Goal: Task Accomplishment & Management: Manage account settings

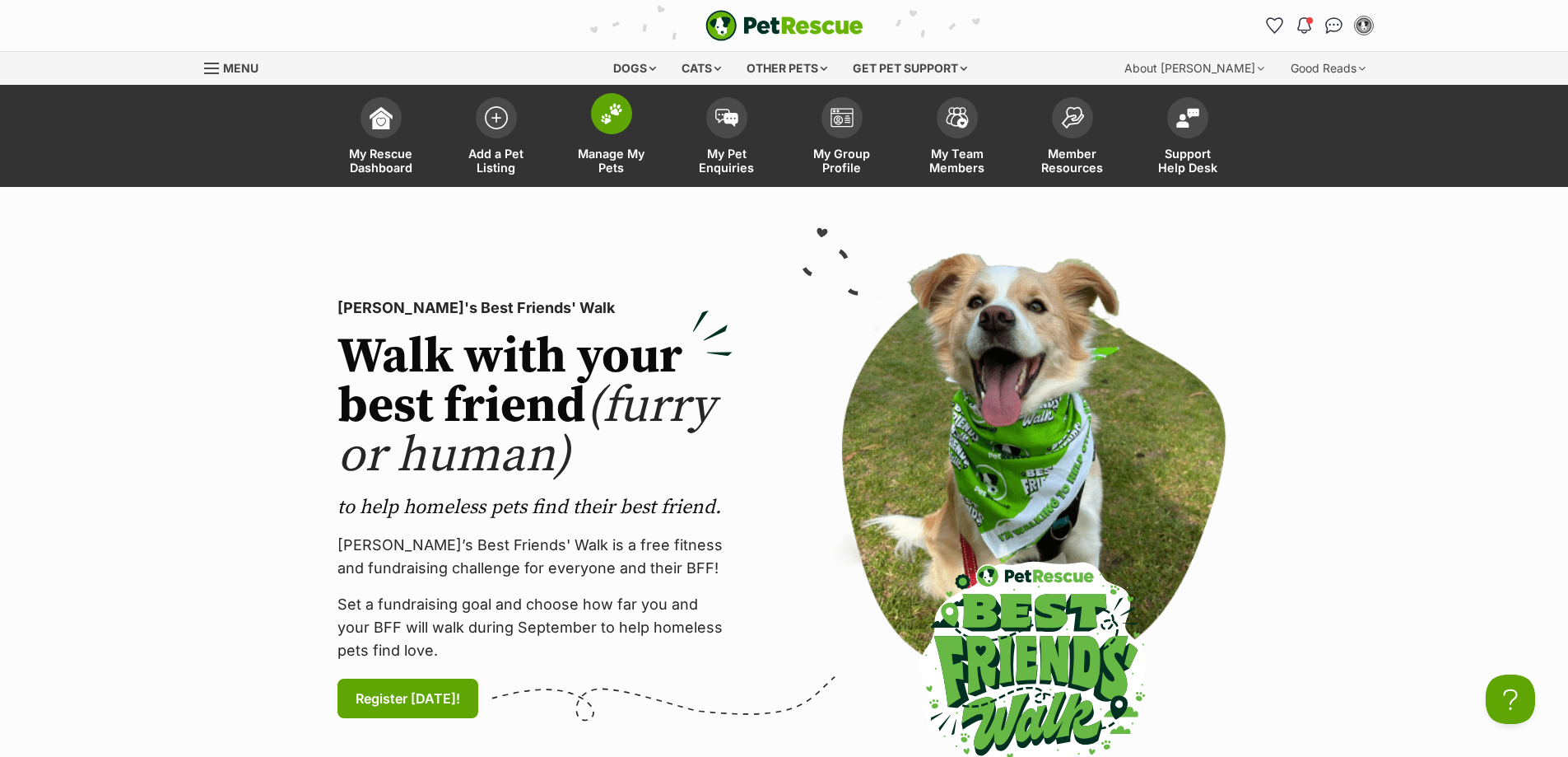
click at [638, 158] on span "Manage My Pets" at bounding box center [611, 160] width 74 height 28
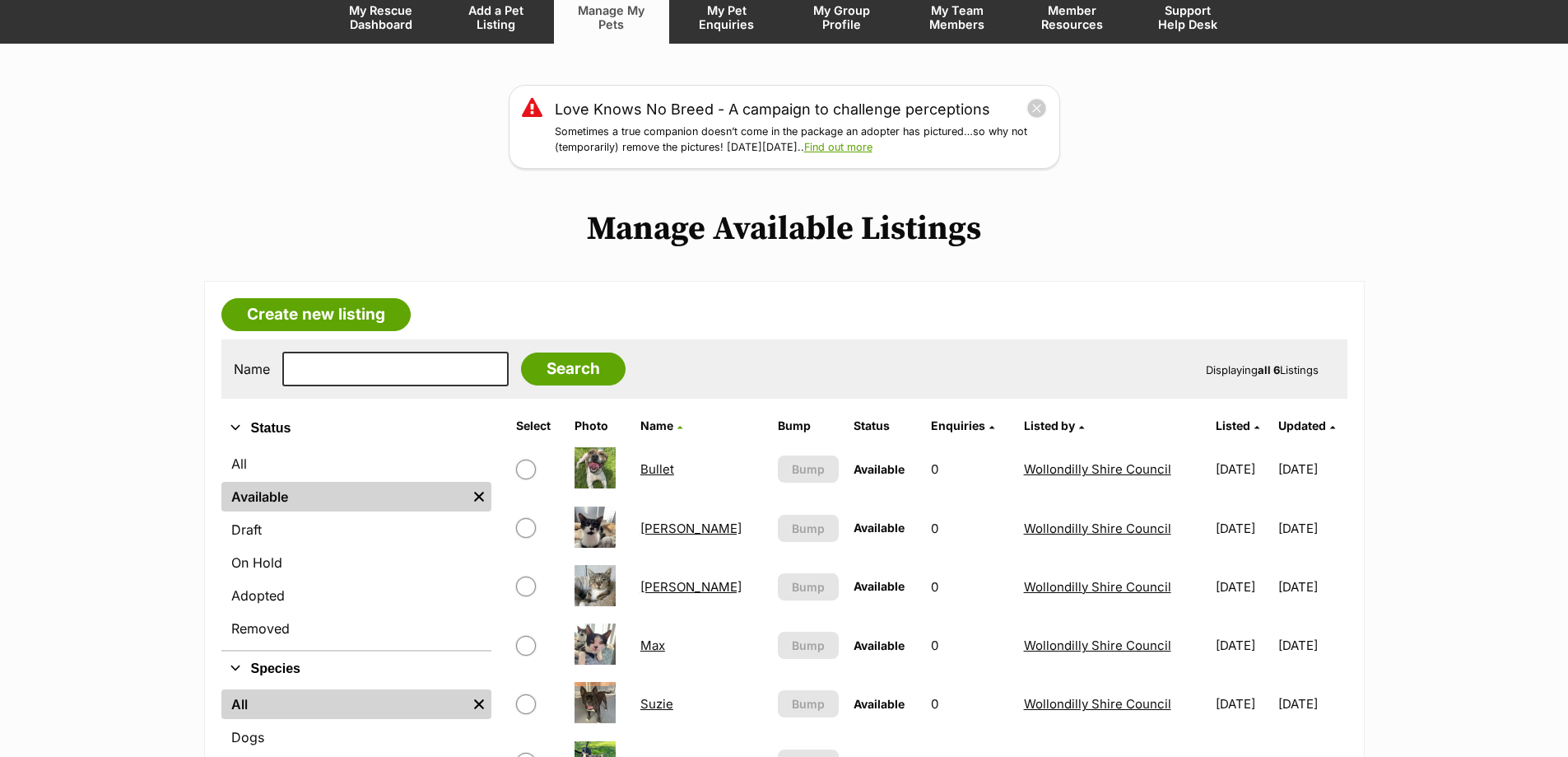
scroll to position [330, 0]
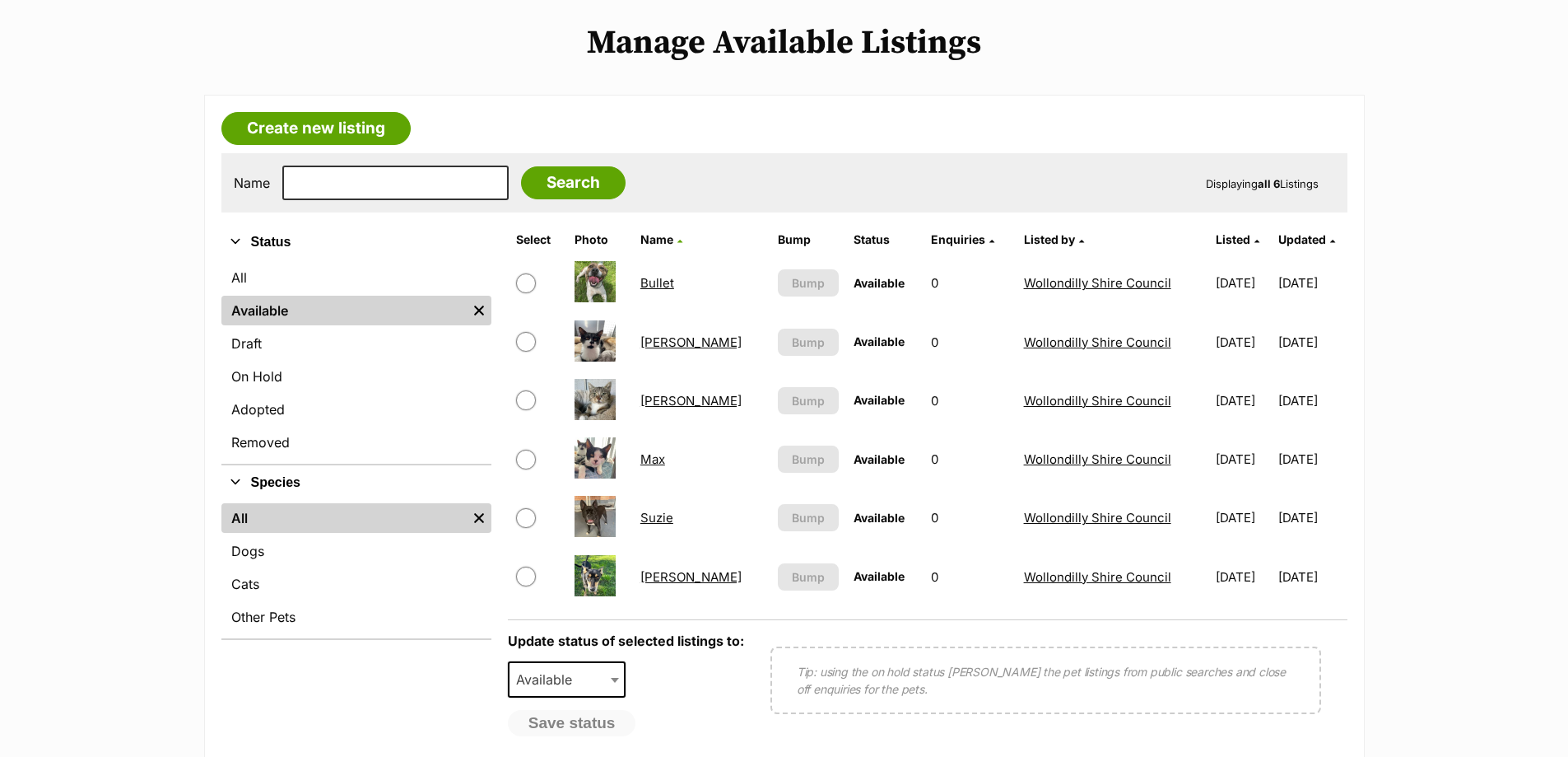
click at [661, 286] on link "Bullet" at bounding box center [657, 283] width 33 height 16
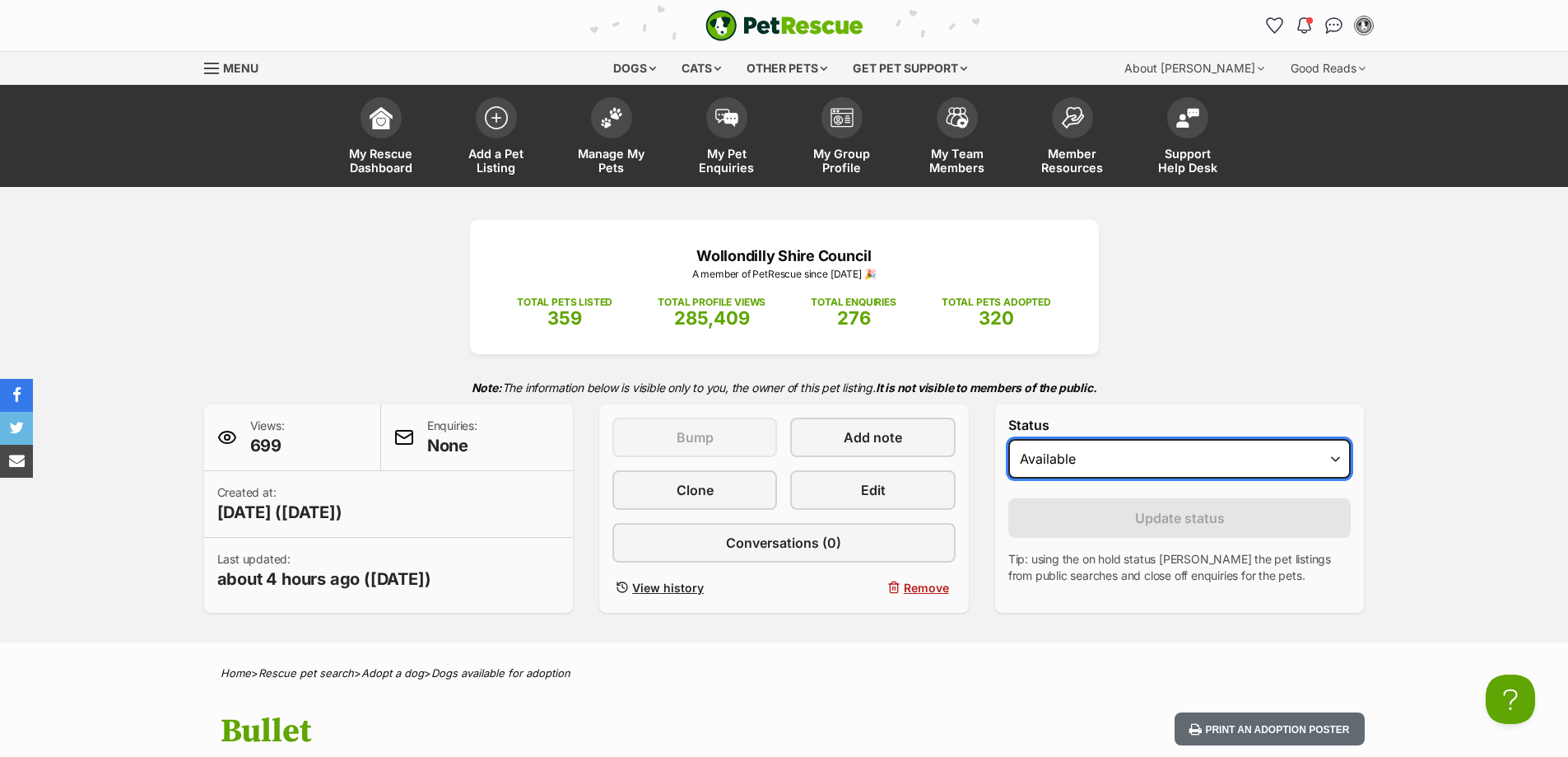
click at [1096, 454] on select "Draft Available On hold Adopted" at bounding box center [1180, 459] width 343 height 39
select select "rehomed"
click at [1009, 439] on select "Draft Available On hold Adopted" at bounding box center [1180, 459] width 343 height 39
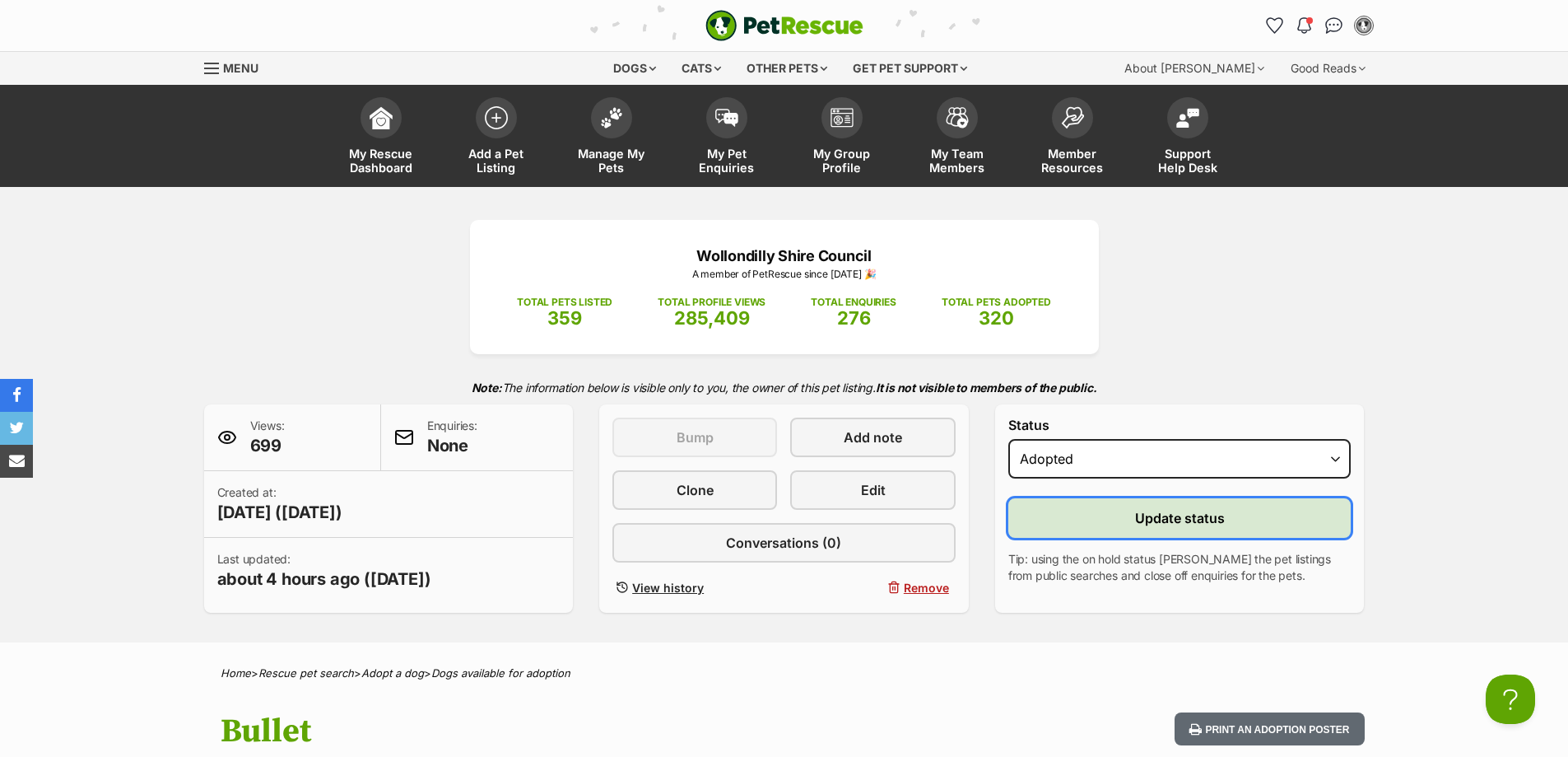
click at [1142, 515] on span "Update status" at bounding box center [1179, 518] width 89 height 20
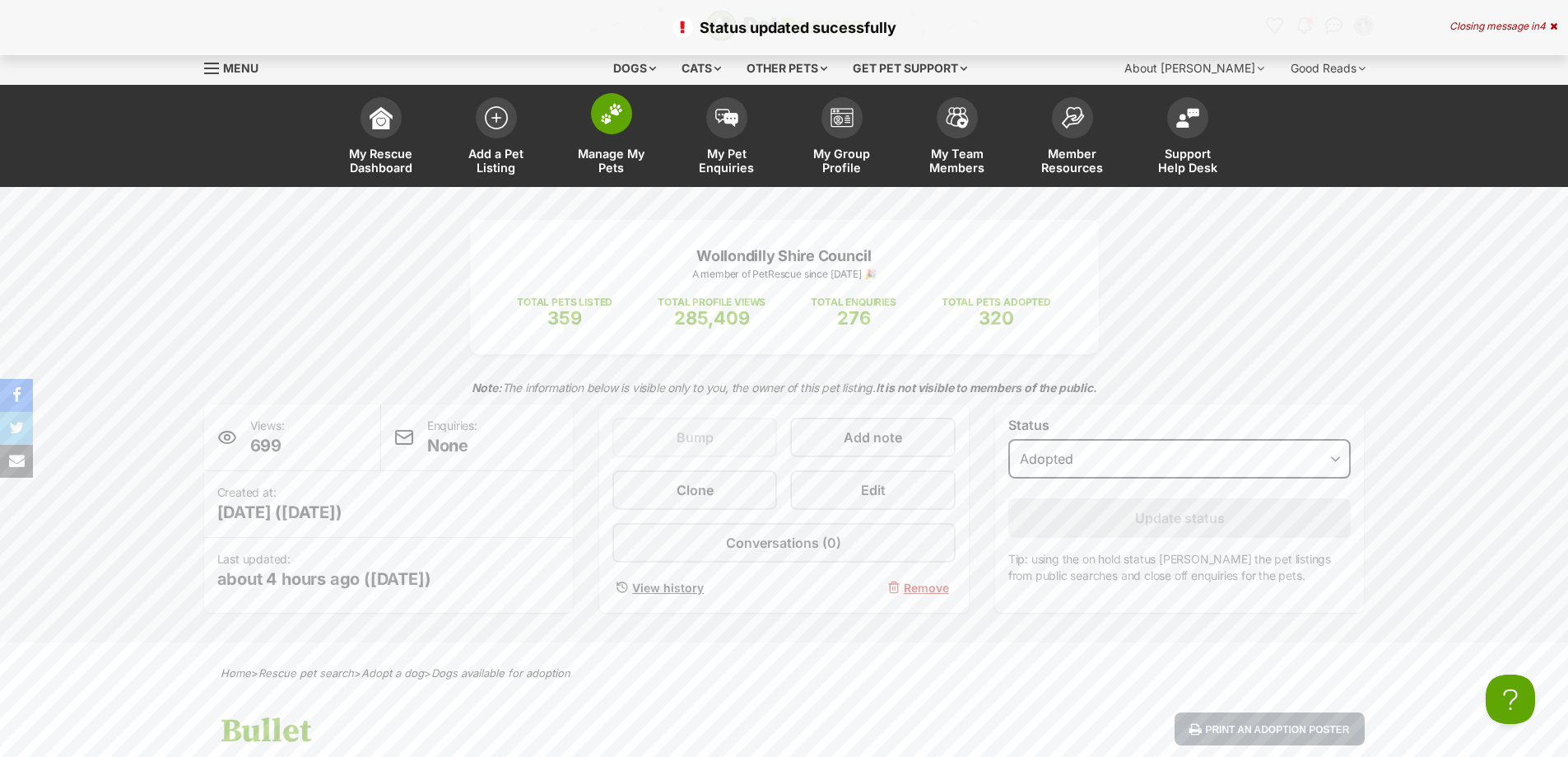
click at [628, 135] on link "Manage My Pets" at bounding box center [611, 138] width 115 height 98
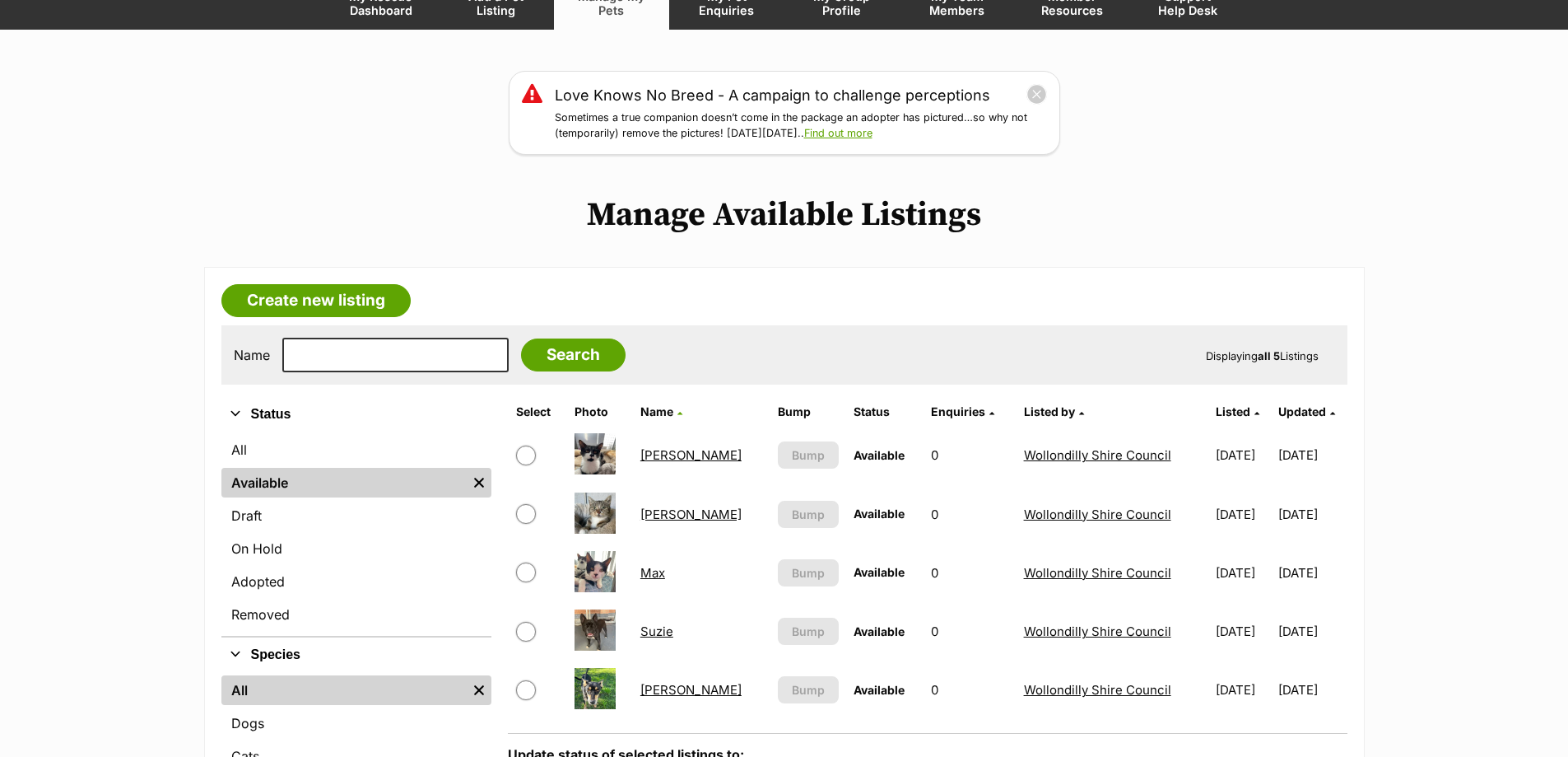
scroll to position [247, 0]
